Goal: Task Accomplishment & Management: Manage account settings

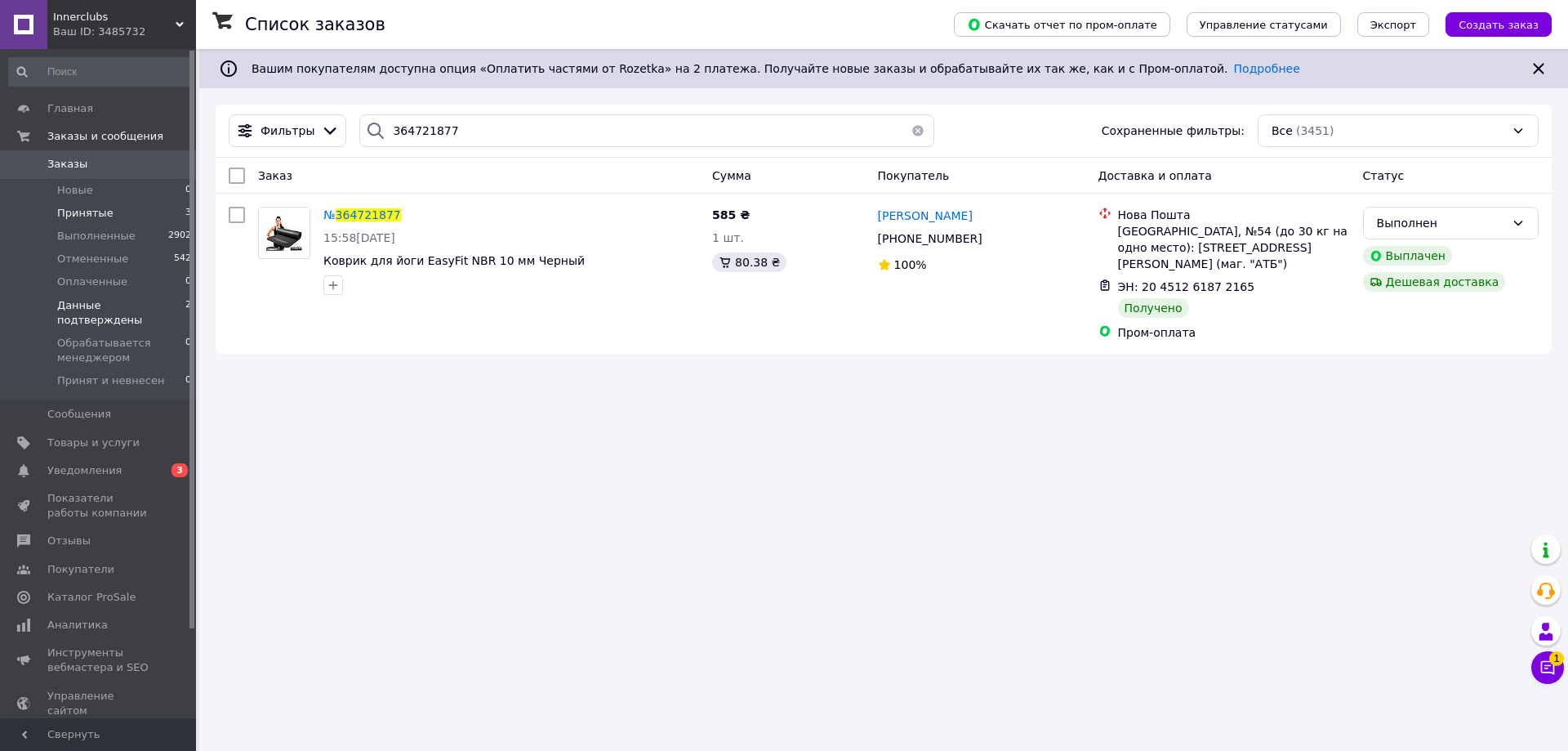
click at [138, 314] on li "Данные подтверждены 2" at bounding box center [100, 312] width 201 height 37
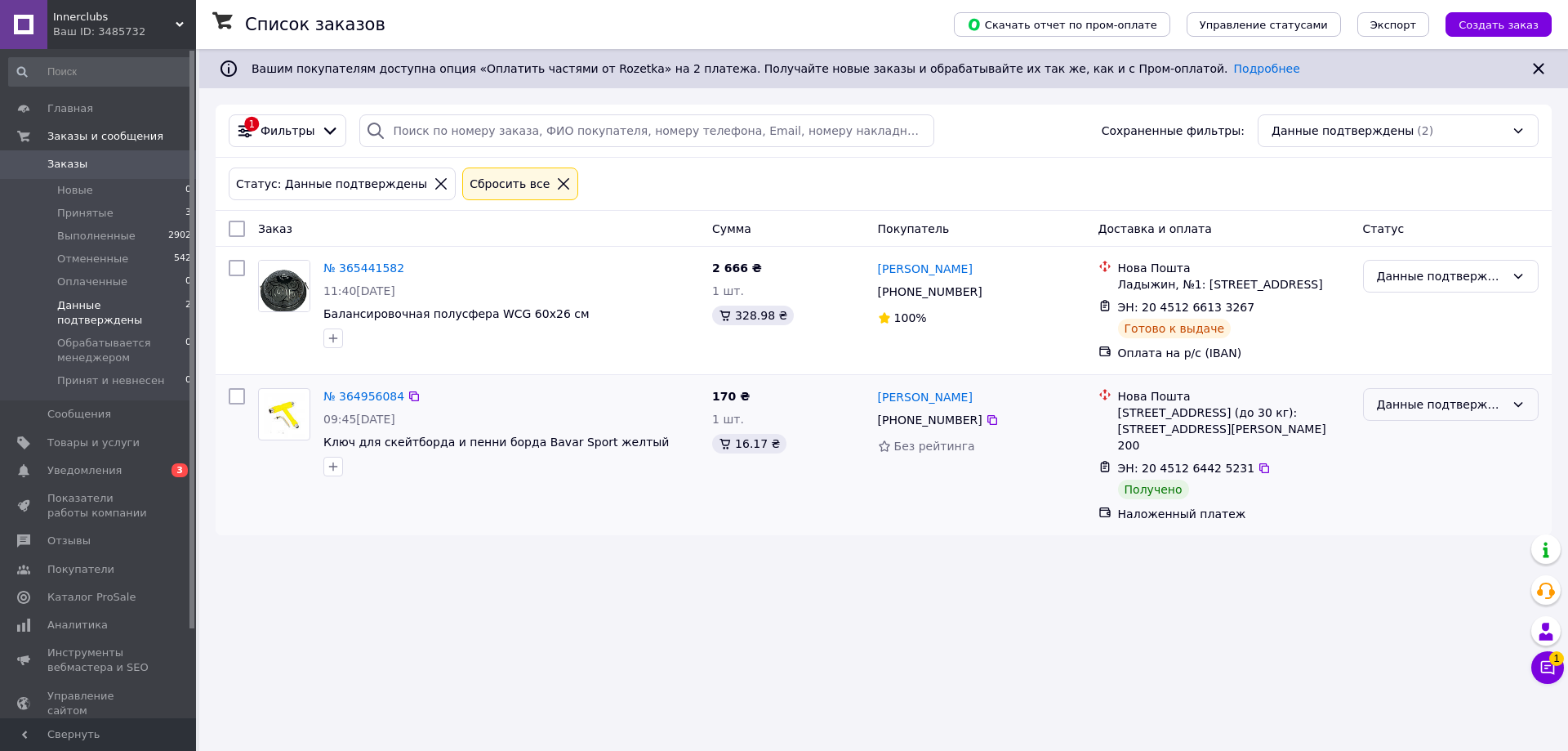
click at [1430, 408] on div "Данные подтверждены" at bounding box center [1441, 404] width 129 height 18
click at [1403, 477] on li "Выполнен" at bounding box center [1451, 469] width 174 height 29
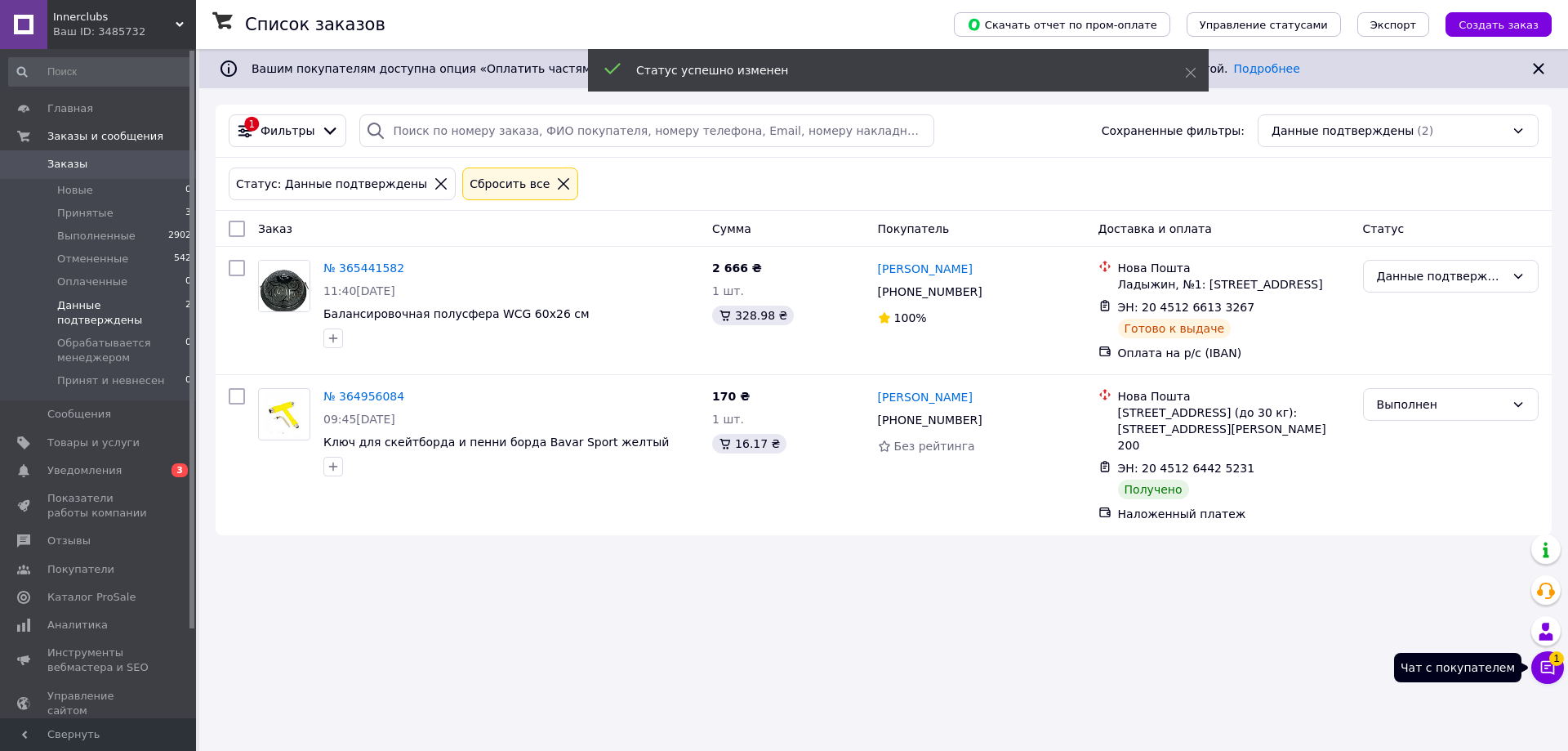
click at [1557, 678] on button "Чат с покупателем 1" at bounding box center [1547, 667] width 32 height 32
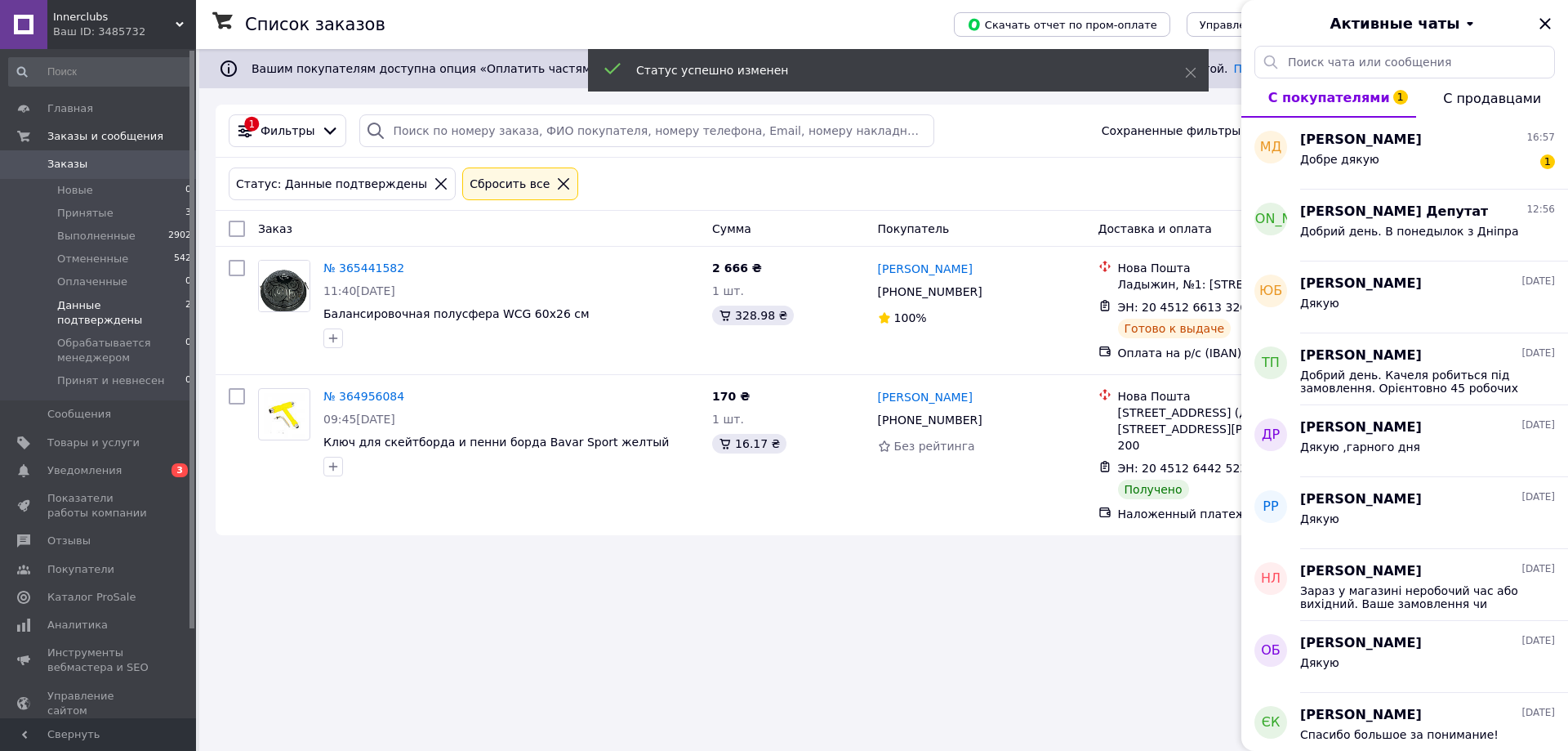
click at [850, 625] on div "Список заказов Скачать отчет по пром-оплате Управление статусами Экспорт Создат…" at bounding box center [884, 375] width 1369 height 751
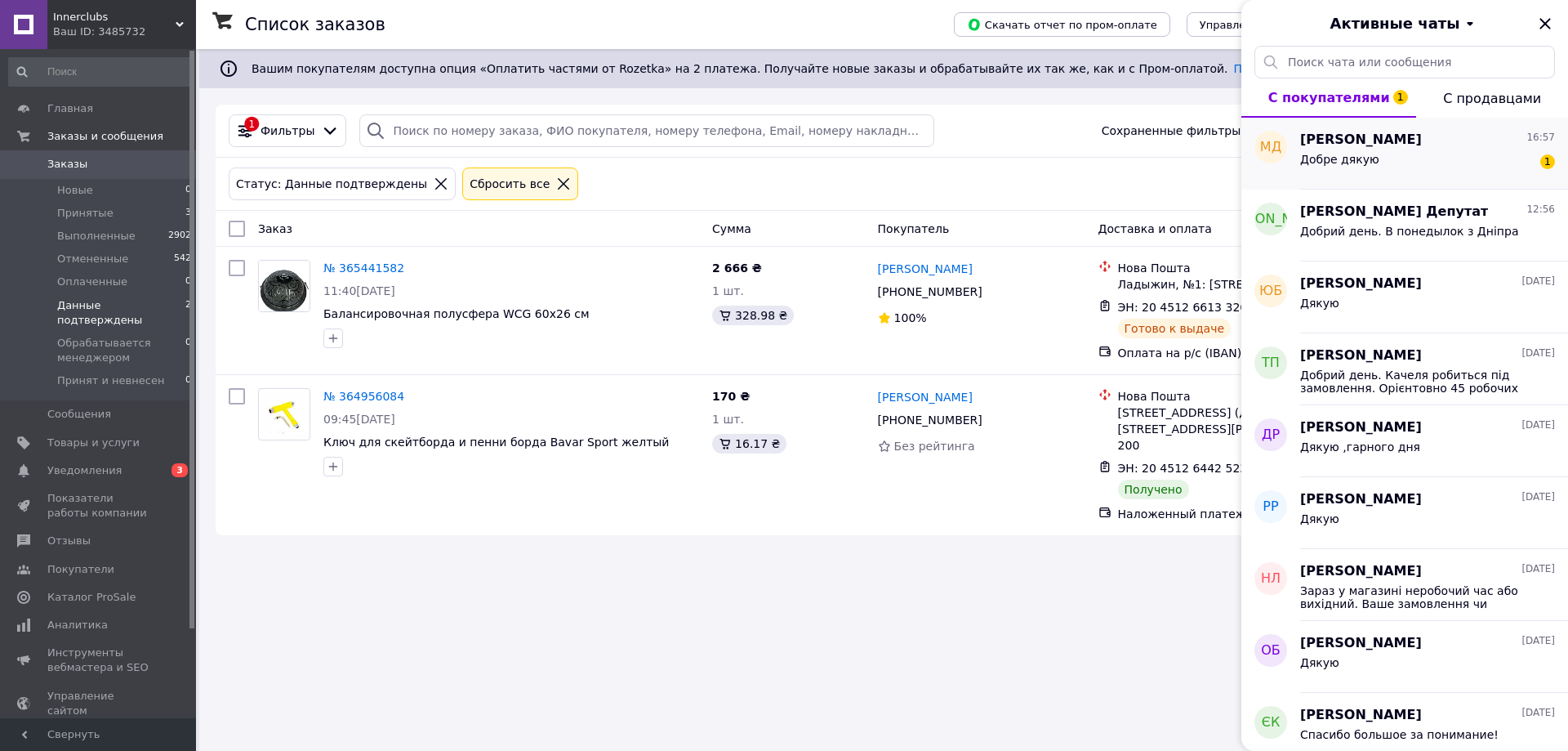
click at [1445, 136] on div "[PERSON_NAME] 16:57" at bounding box center [1427, 139] width 255 height 19
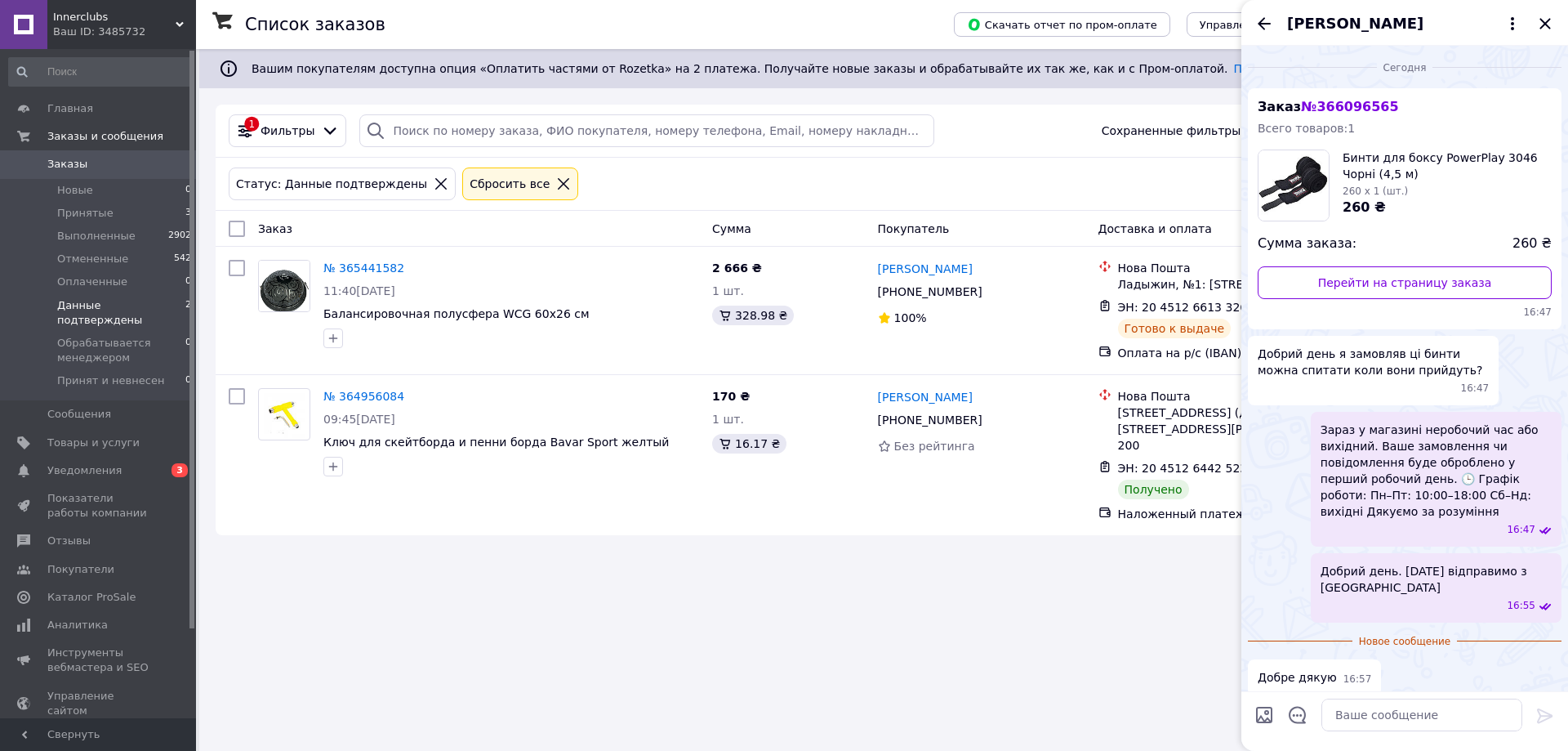
click at [461, 647] on div "Список заказов Скачать отчет по пром-оплате Управление статусами Экспорт Создат…" at bounding box center [884, 375] width 1369 height 751
click at [1547, 18] on icon "Закрыть" at bounding box center [1546, 24] width 20 height 20
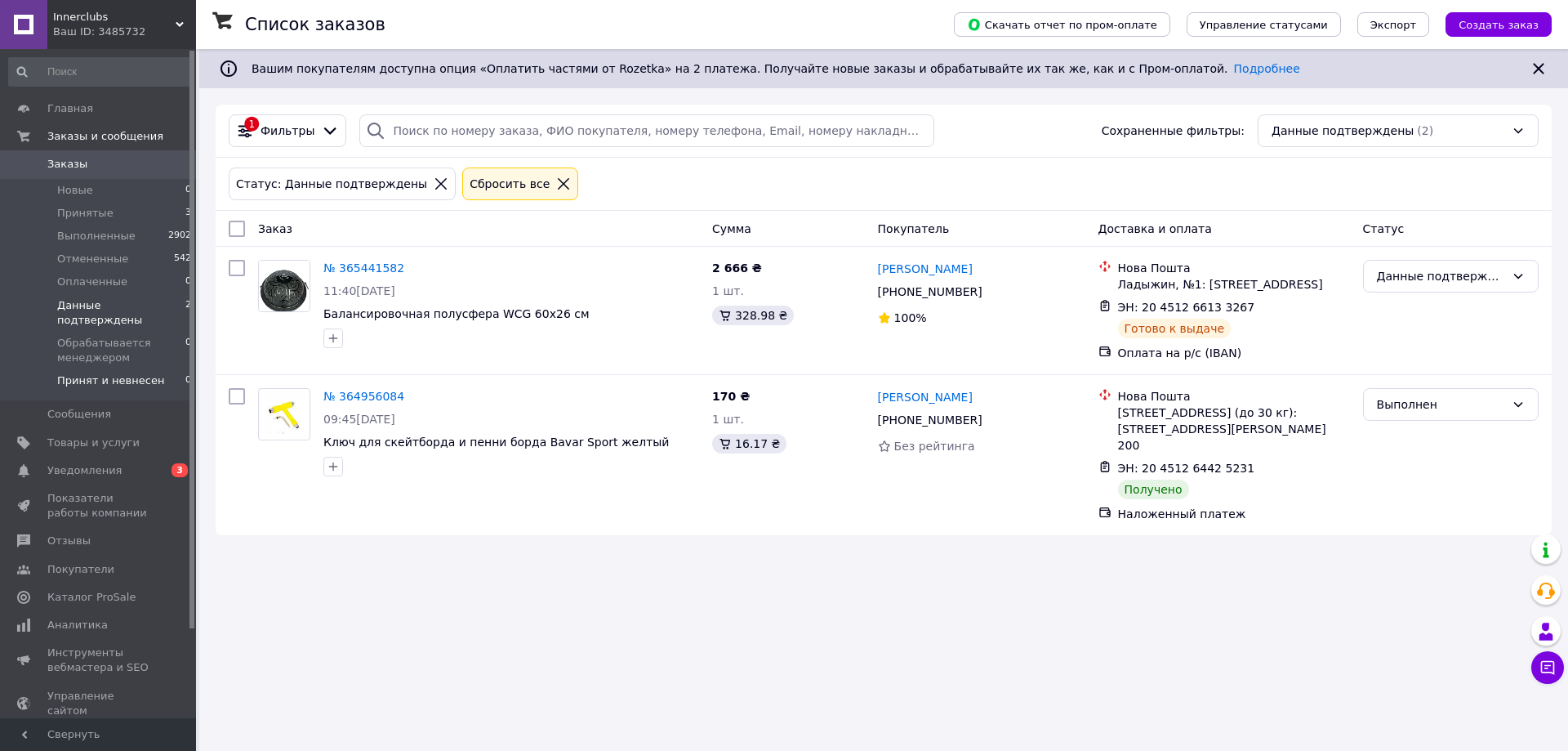
click at [100, 373] on span "Принят и невнесен" at bounding box center [110, 381] width 107 height 15
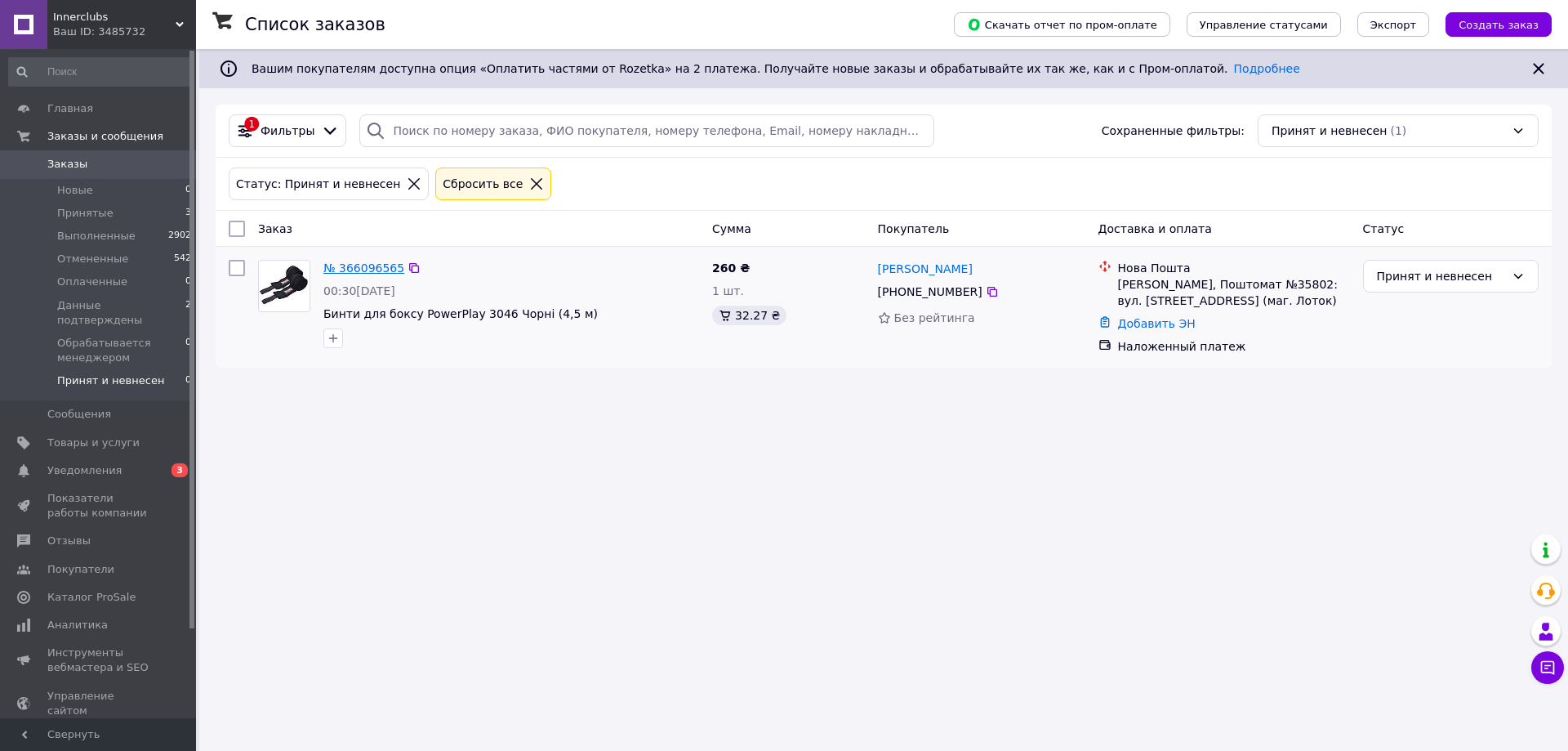
click at [369, 275] on link "№ 366096565" at bounding box center [363, 268] width 80 height 13
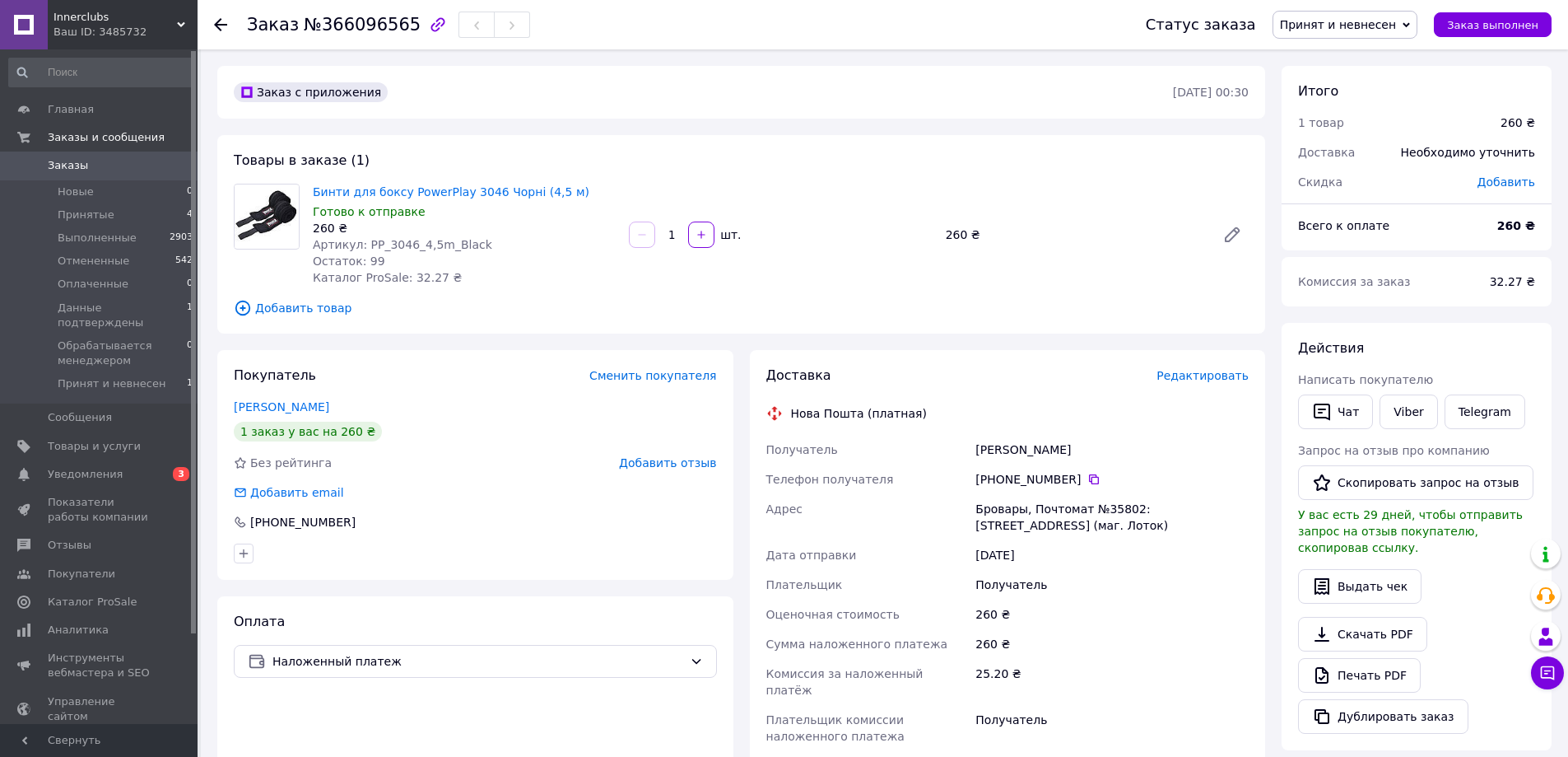
drag, startPoint x: 964, startPoint y: 448, endPoint x: 1108, endPoint y: 455, distance: 144.2
click at [1108, 455] on div "Получатель Дзіневський [PERSON_NAME] Телефон получателя [PHONE_NUMBER]   [PERSO…" at bounding box center [1008, 593] width 490 height 316
copy div "Получатель [PERSON_NAME] [PERSON_NAME]"
click at [1089, 474] on icon at bounding box center [1094, 479] width 10 height 10
click at [990, 511] on div "Бровары, Почтомат №35802: [STREET_ADDRESS] (маг. Лоток)" at bounding box center [1112, 517] width 280 height 46
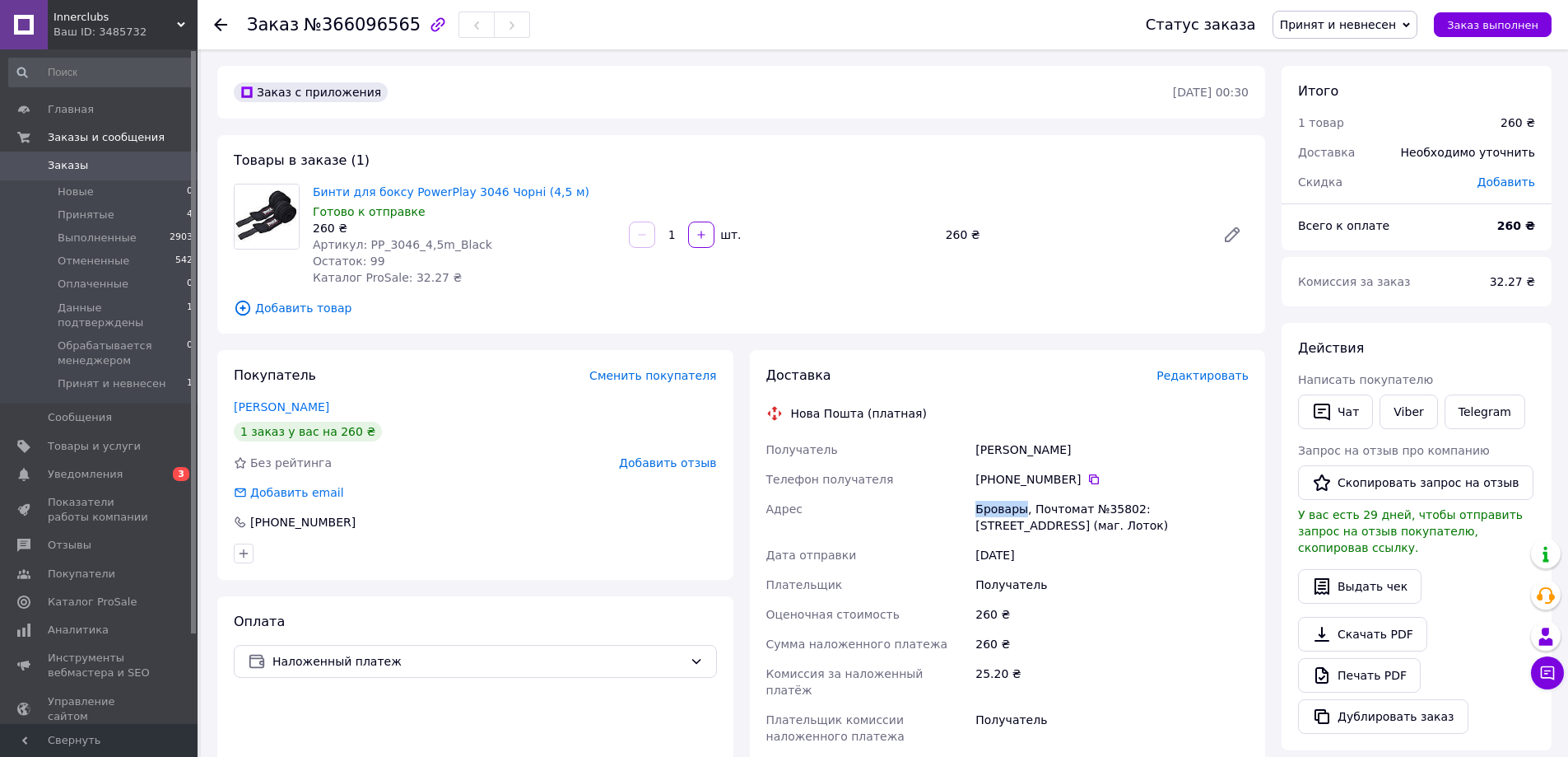
click at [990, 511] on div "Бровары, Почтомат №35802: [STREET_ADDRESS] (маг. Лоток)" at bounding box center [1112, 517] width 280 height 46
copy div "Бровары"
click at [1116, 511] on div "Бровары, Почтомат №35802: [STREET_ADDRESS] (маг. Лоток)" at bounding box center [1112, 517] width 280 height 46
copy div "35802"
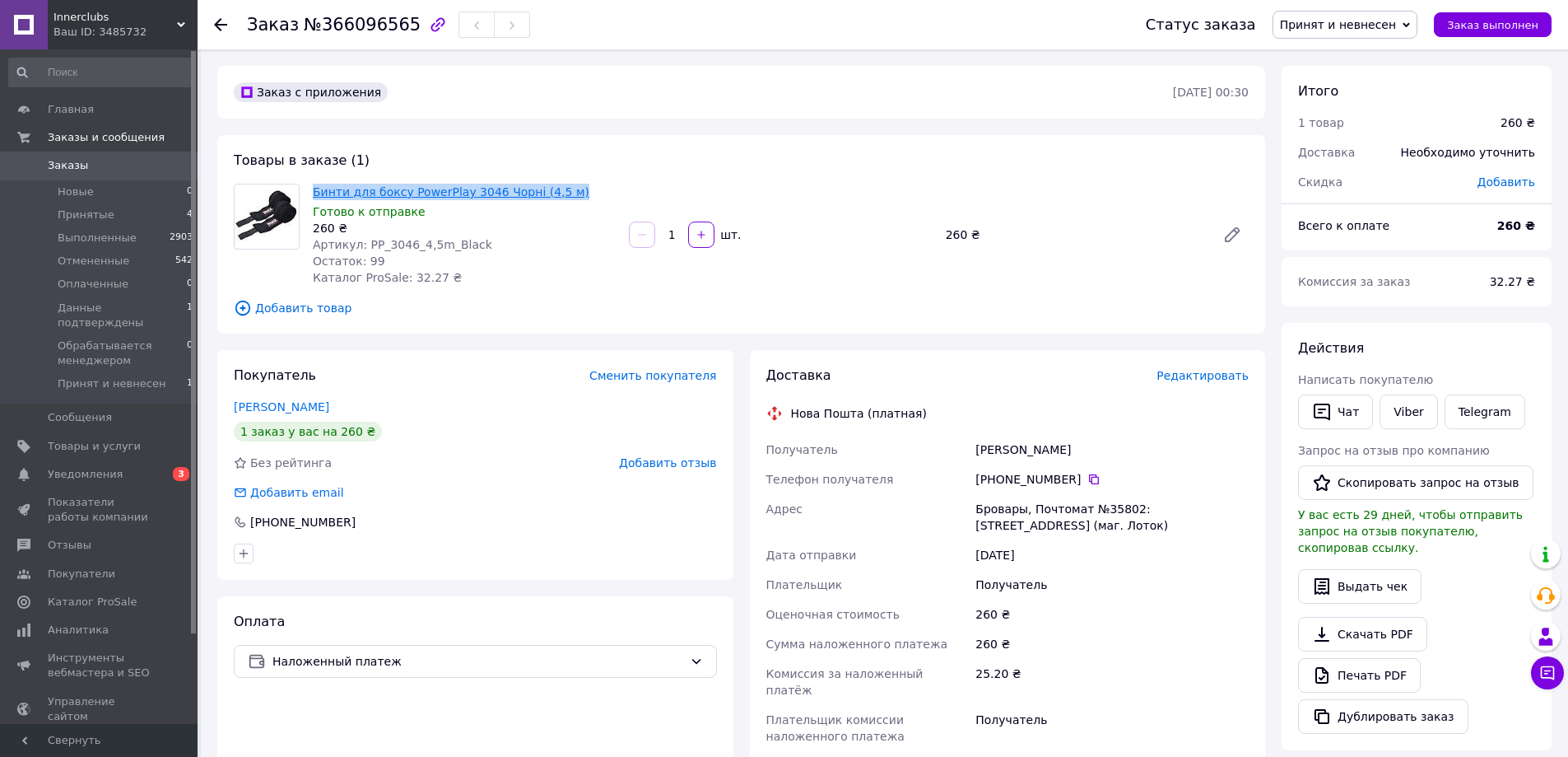
copy link "Бинти для боксу PowerPlay 3046 Чорні (4,5 м)"
drag, startPoint x: 564, startPoint y: 189, endPoint x: 313, endPoint y: 197, distance: 251.1
click at [313, 197] on span "Бинти для боксу PowerPlay 3046 Чорні (4,5 м)" at bounding box center [464, 192] width 303 height 17
click at [1384, 30] on span "Принят и невнесен" at bounding box center [1339, 25] width 117 height 13
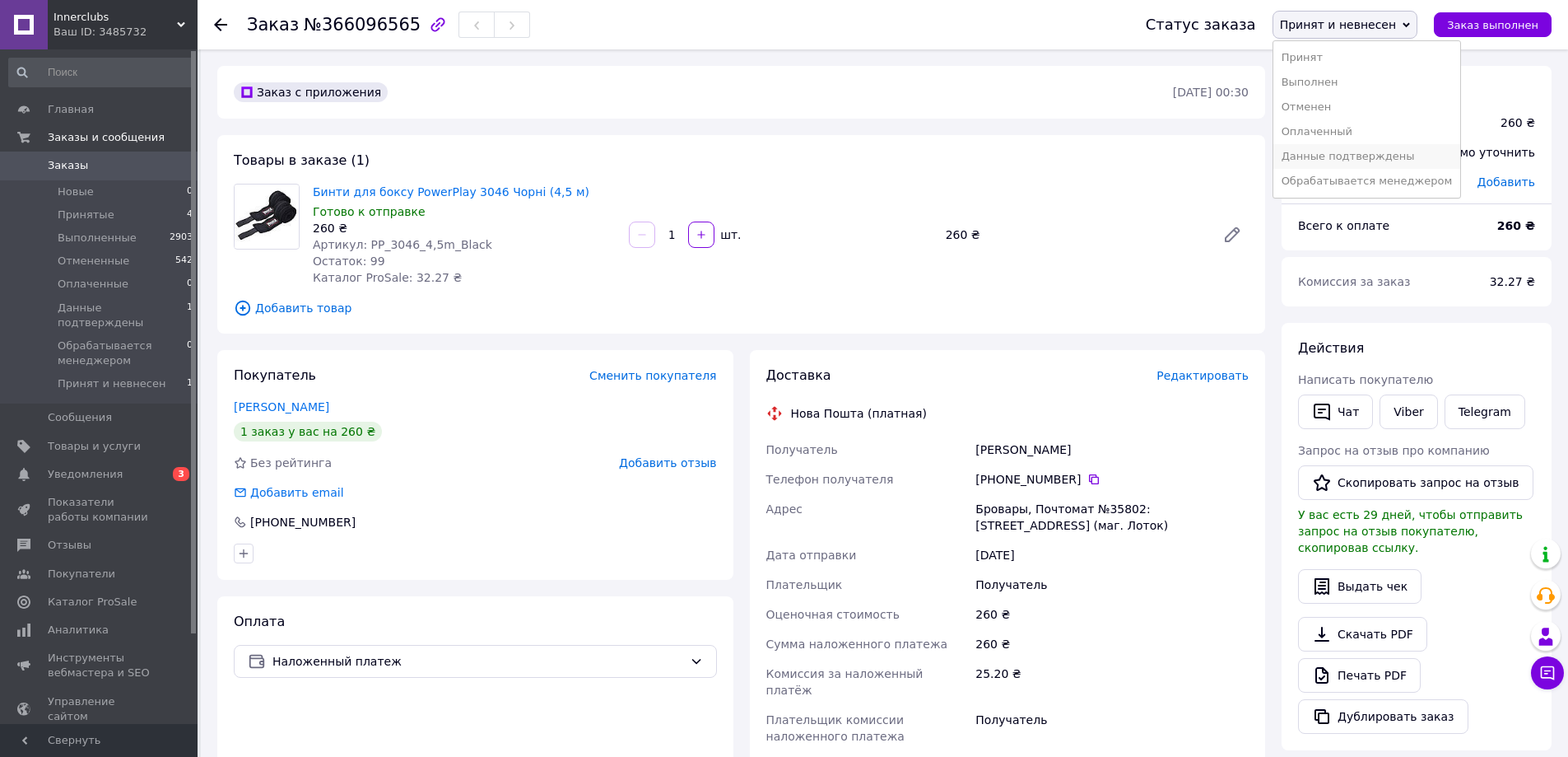
click at [1400, 150] on li "Данные подтверждены" at bounding box center [1367, 156] width 187 height 25
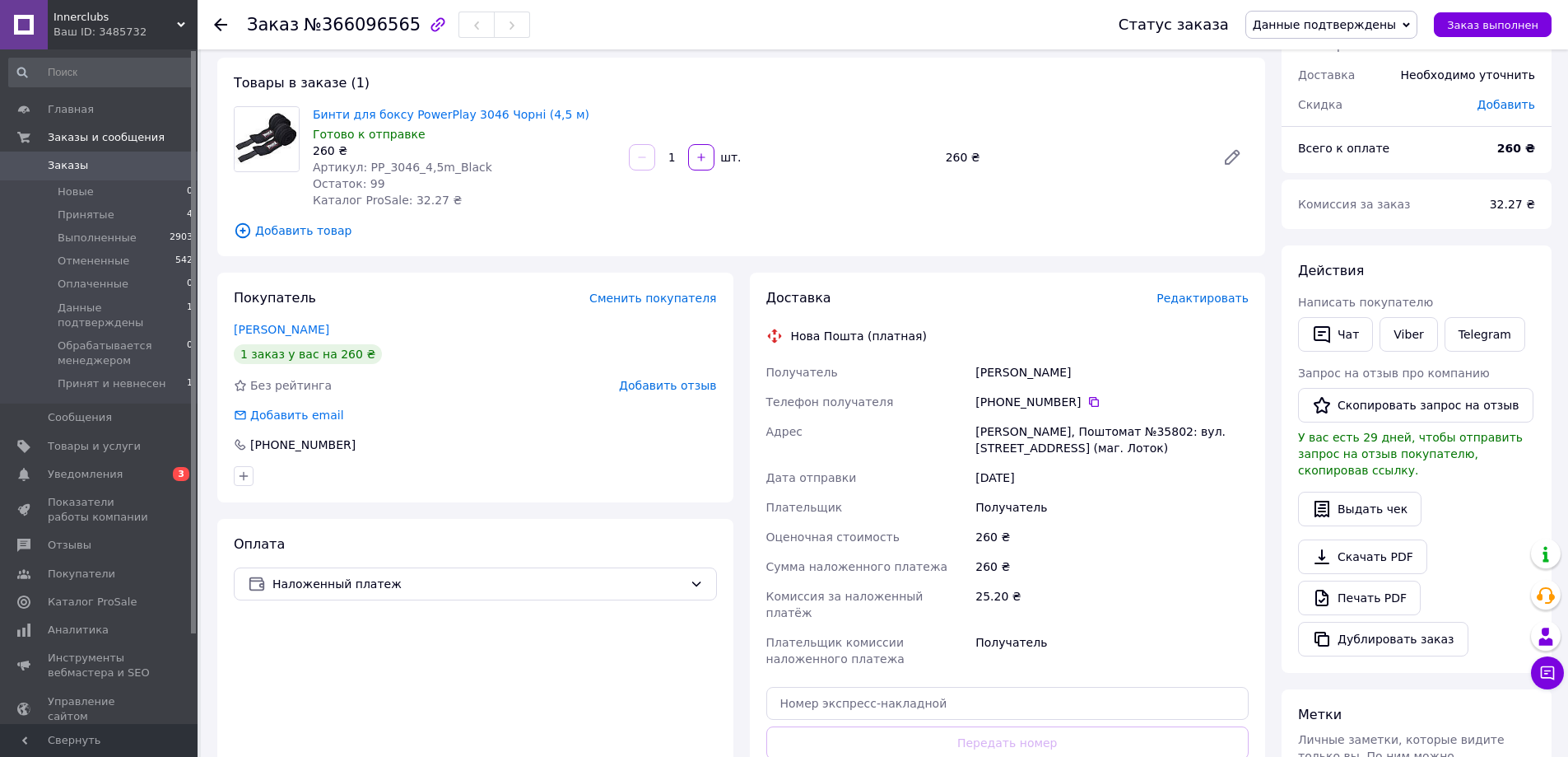
scroll to position [330, 0]
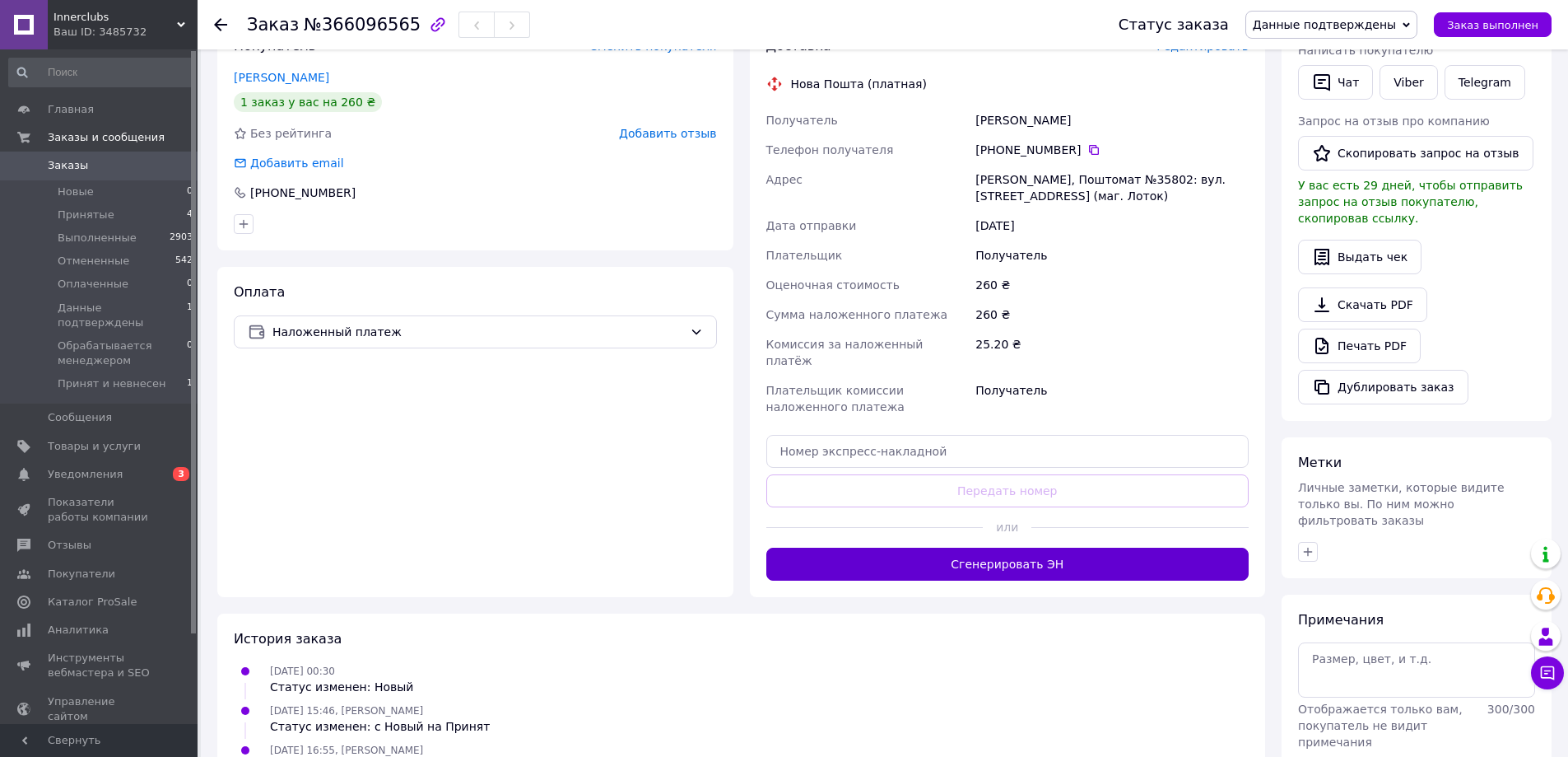
click at [1053, 555] on button "Сгенерировать ЭН" at bounding box center [1008, 564] width 483 height 33
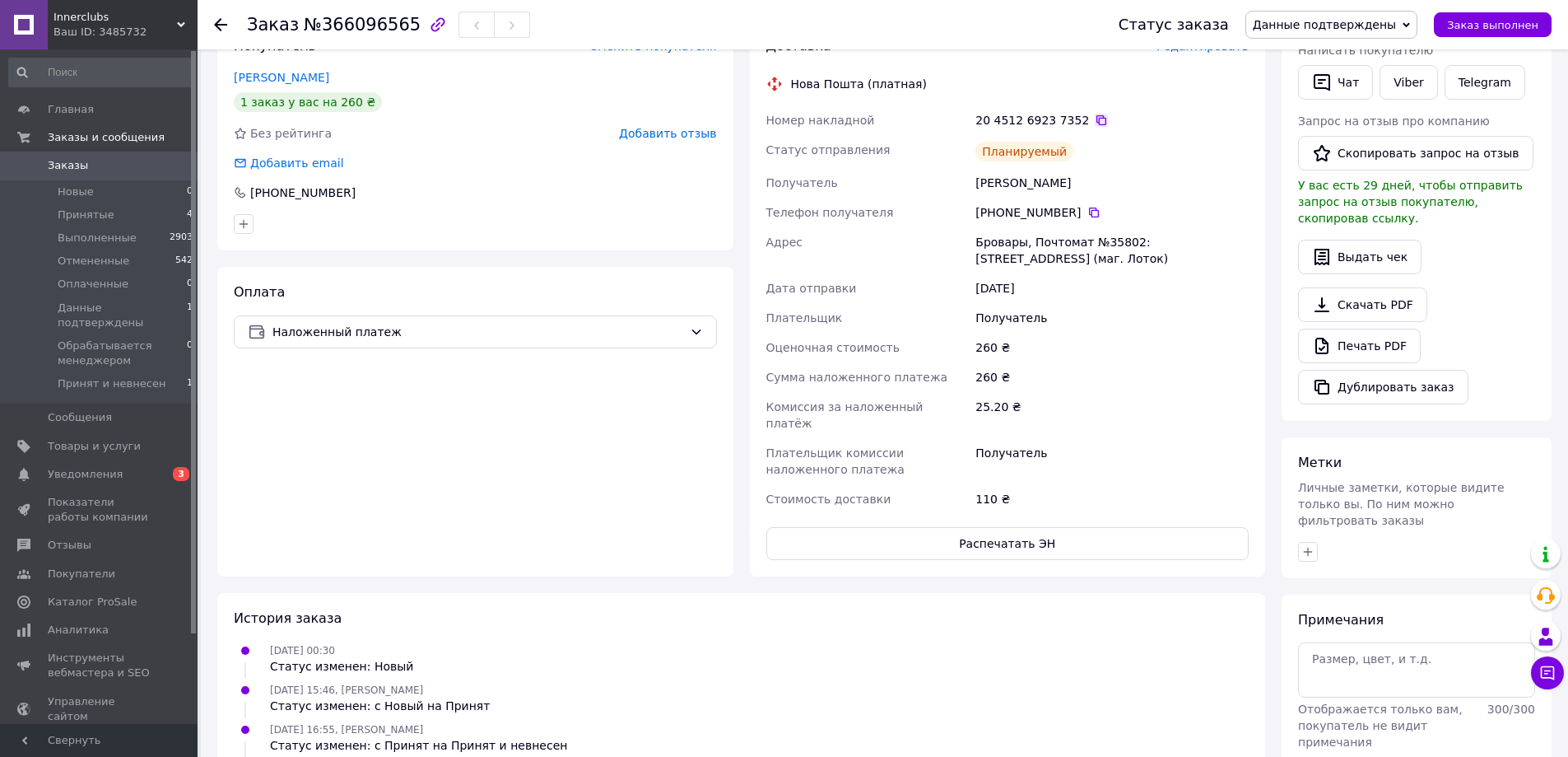
click at [1096, 118] on icon at bounding box center [1101, 120] width 10 height 10
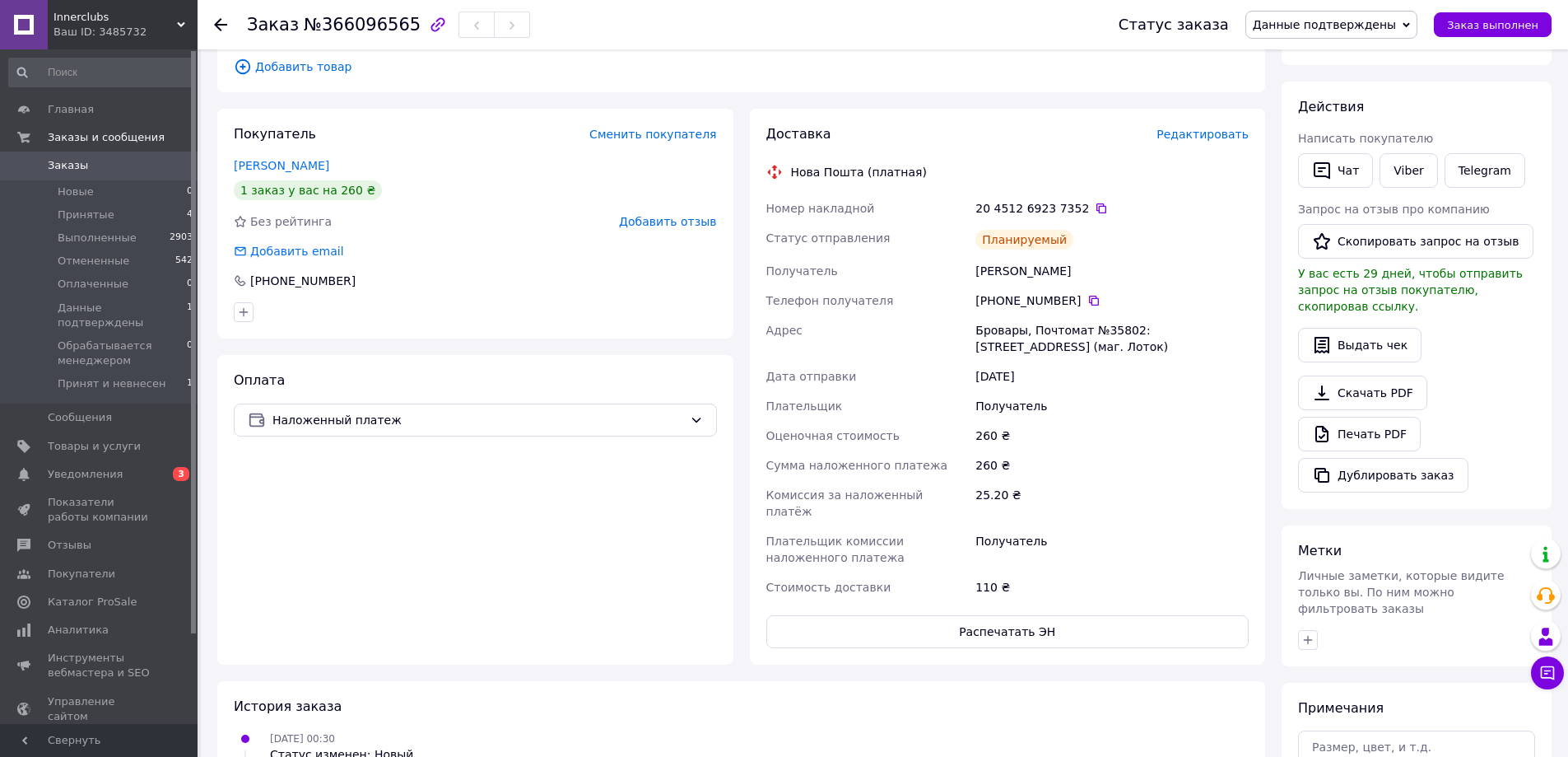
scroll to position [82, 0]
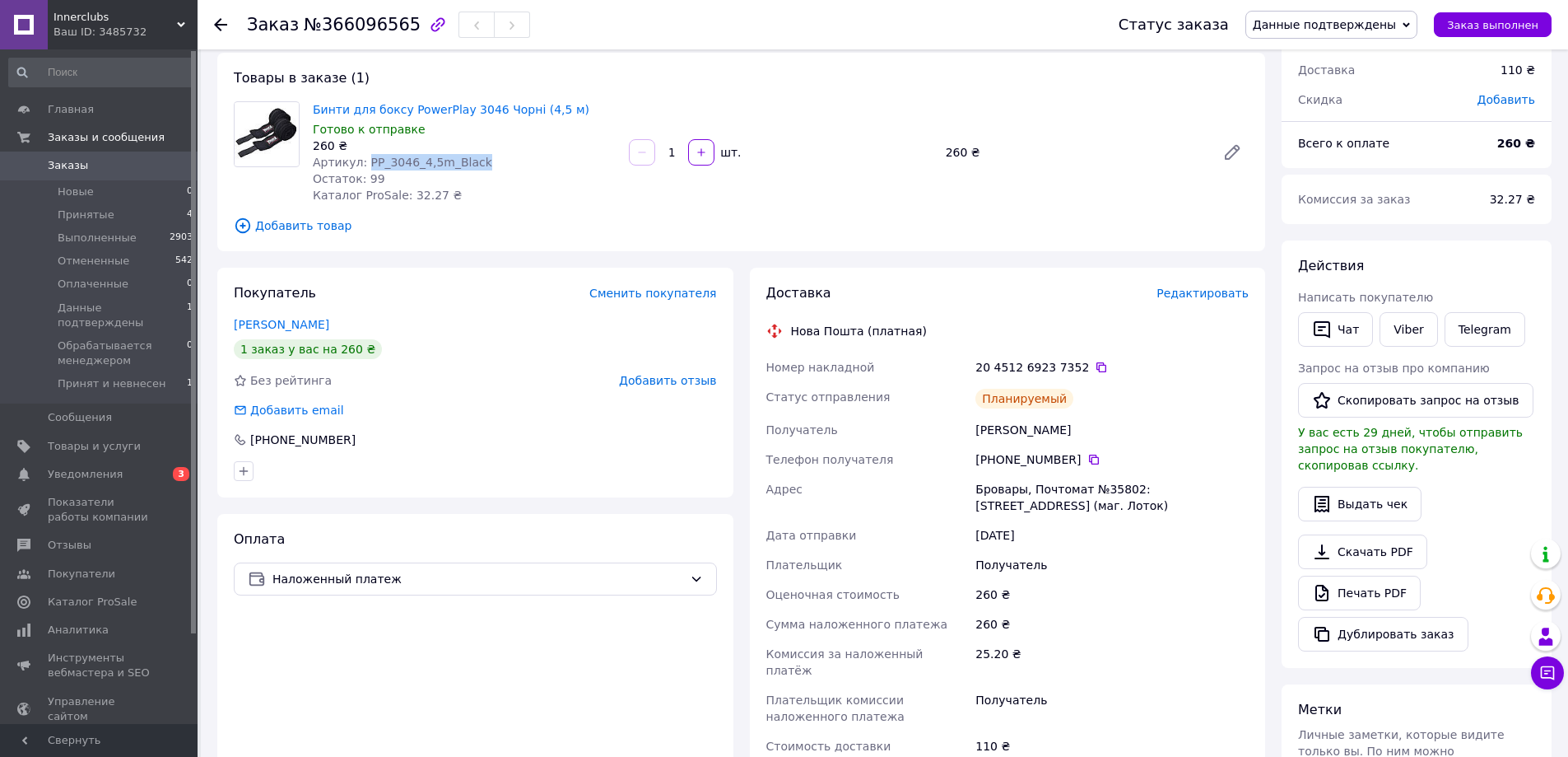
drag, startPoint x: 468, startPoint y: 164, endPoint x: 361, endPoint y: 158, distance: 107.2
click at [361, 158] on div "Артикул: PP_3046_4,5m_Black" at bounding box center [464, 162] width 303 height 17
copy span "PP_3046_4,5m_Black"
click at [1095, 366] on icon at bounding box center [1101, 367] width 13 height 13
